Goal: Task Accomplishment & Management: Manage account settings

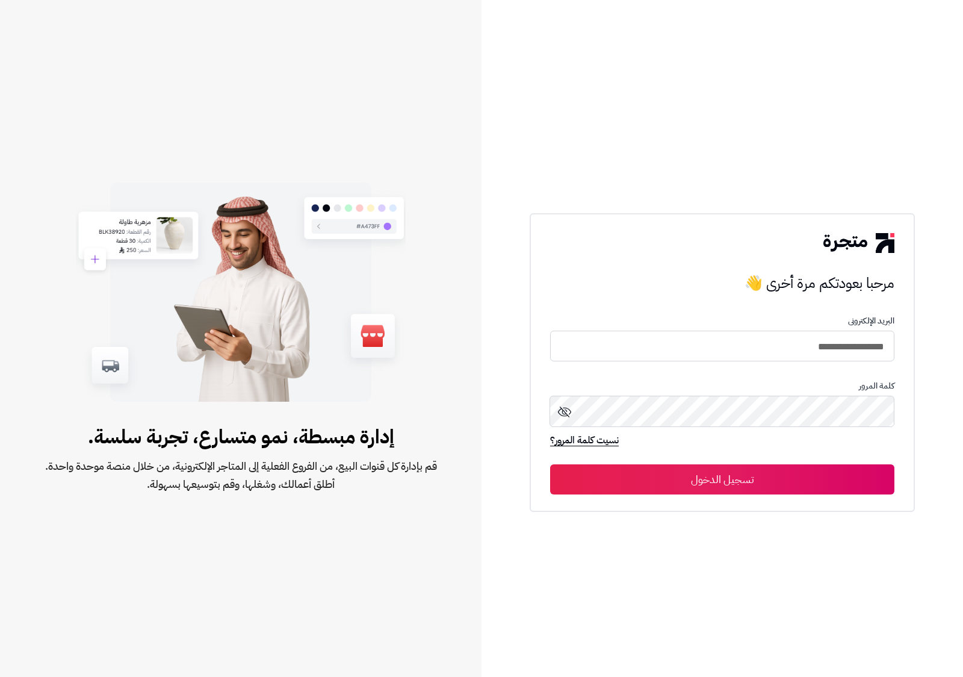
drag, startPoint x: 0, startPoint y: 0, endPoint x: 783, endPoint y: 487, distance: 921.8
click at [783, 487] on button "تسجيل الدخول" at bounding box center [722, 479] width 344 height 30
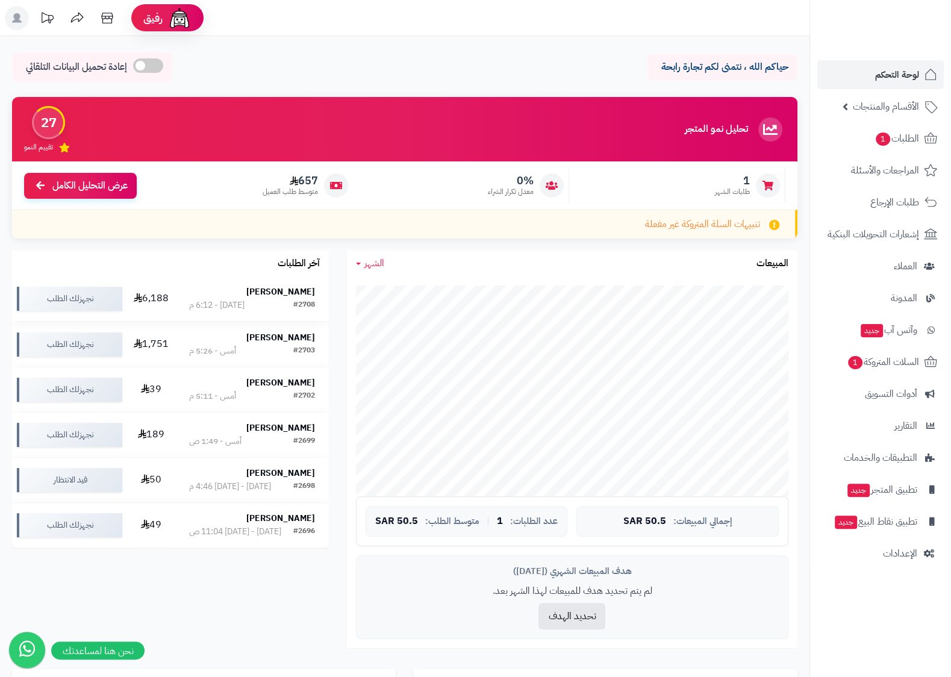
click at [252, 298] on div "[PERSON_NAME]" at bounding box center [252, 292] width 126 height 12
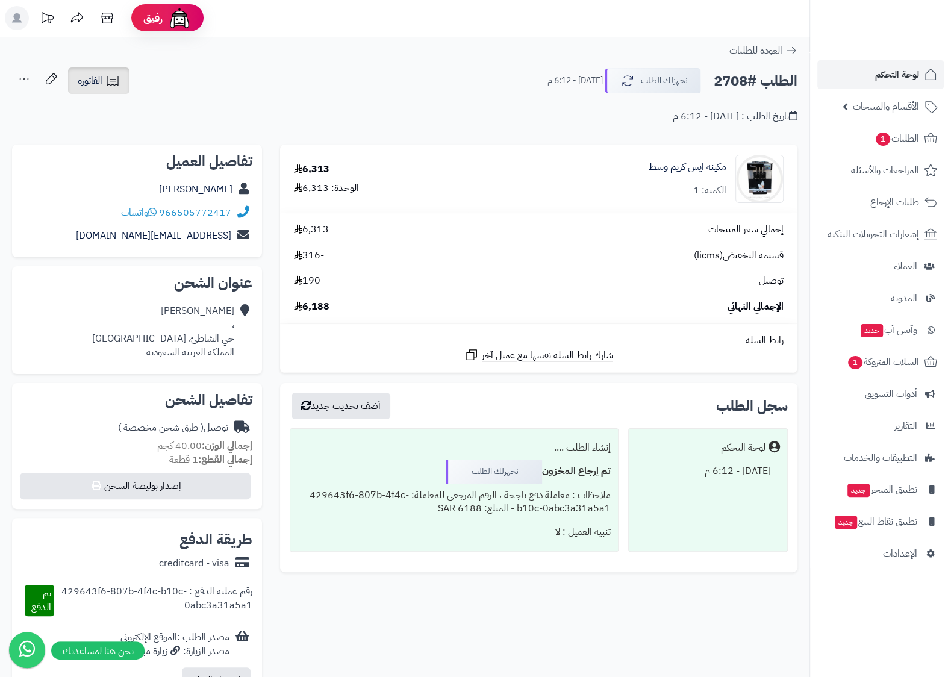
click at [100, 69] on link "الفاتورة" at bounding box center [98, 80] width 61 height 26
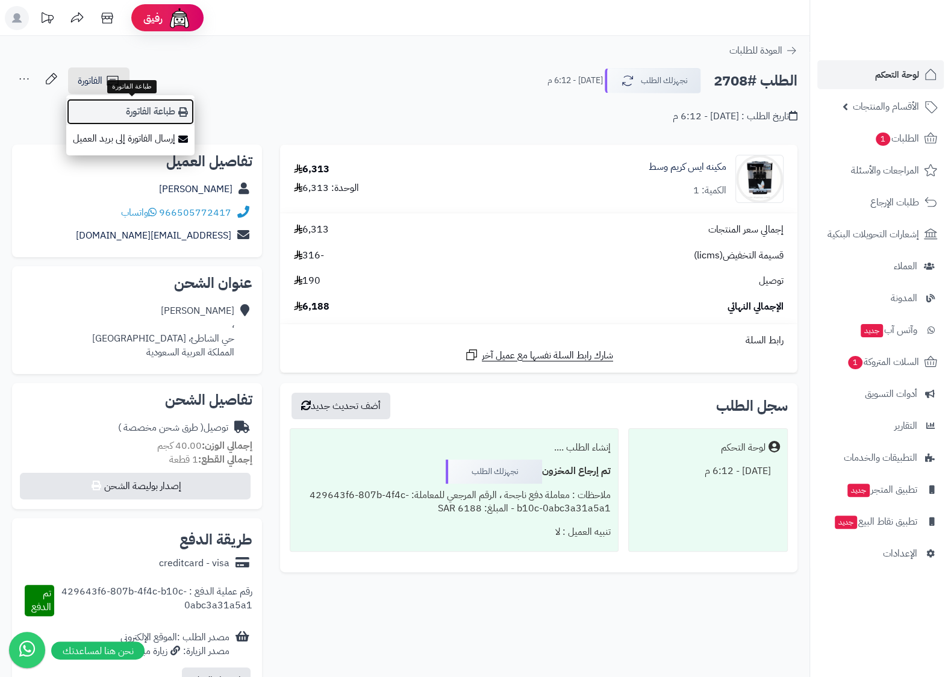
click at [146, 120] on link "طباعة الفاتورة" at bounding box center [130, 111] width 128 height 27
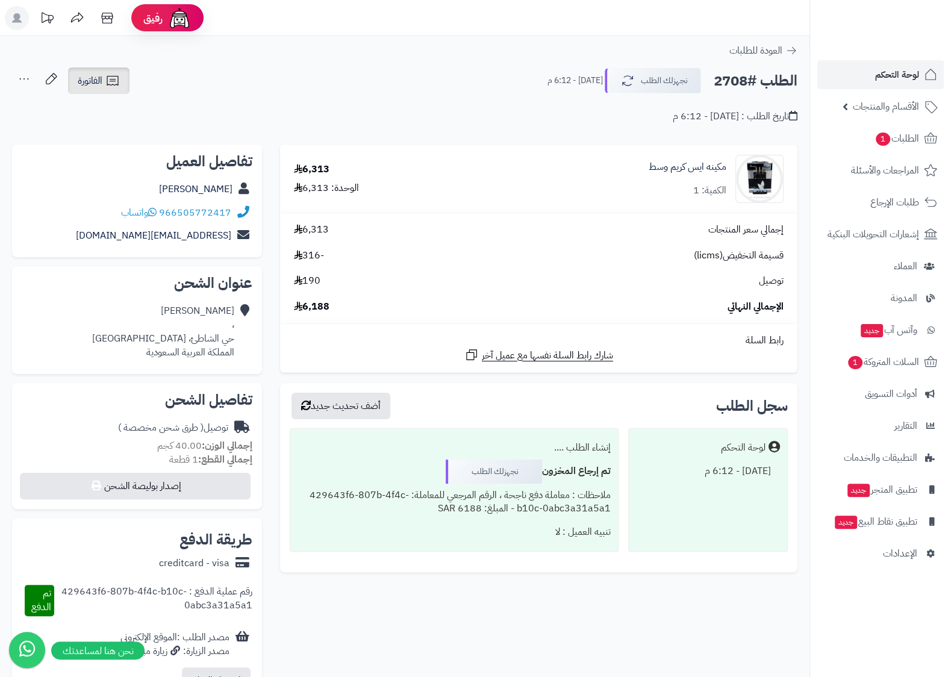
click at [93, 79] on span "الفاتورة" at bounding box center [90, 80] width 25 height 14
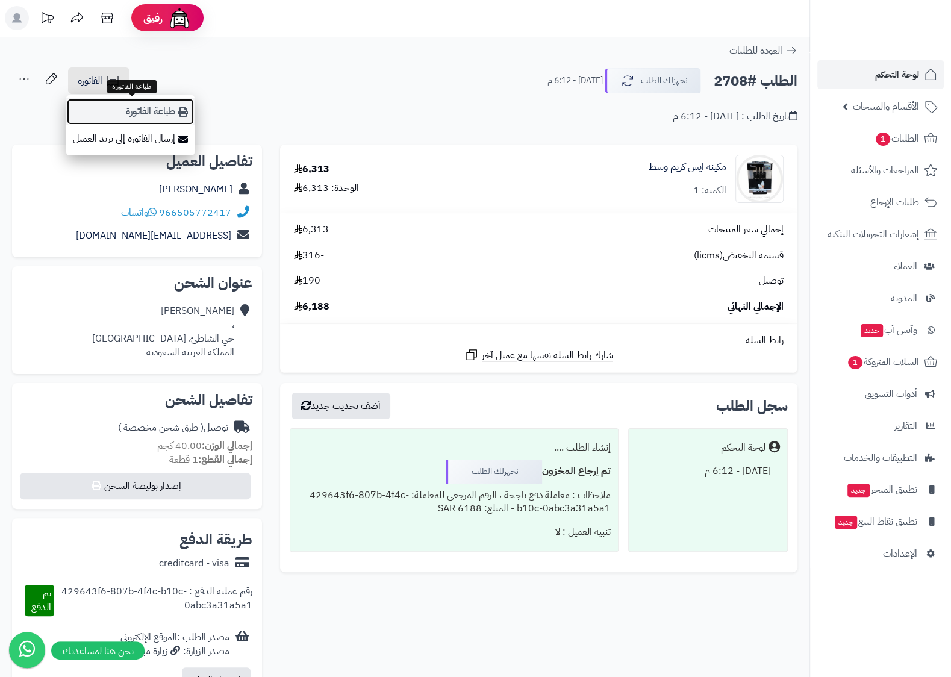
click at [159, 114] on link "طباعة الفاتورة" at bounding box center [130, 111] width 128 height 27
